Goal: Browse casually

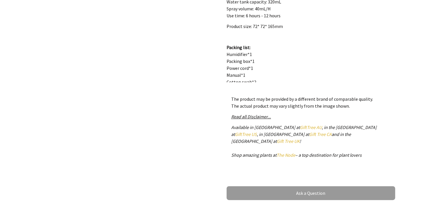
click at [135, 145] on div "1 /1" at bounding box center [129, 2] width 178 height 412
